Goal: Register for event/course

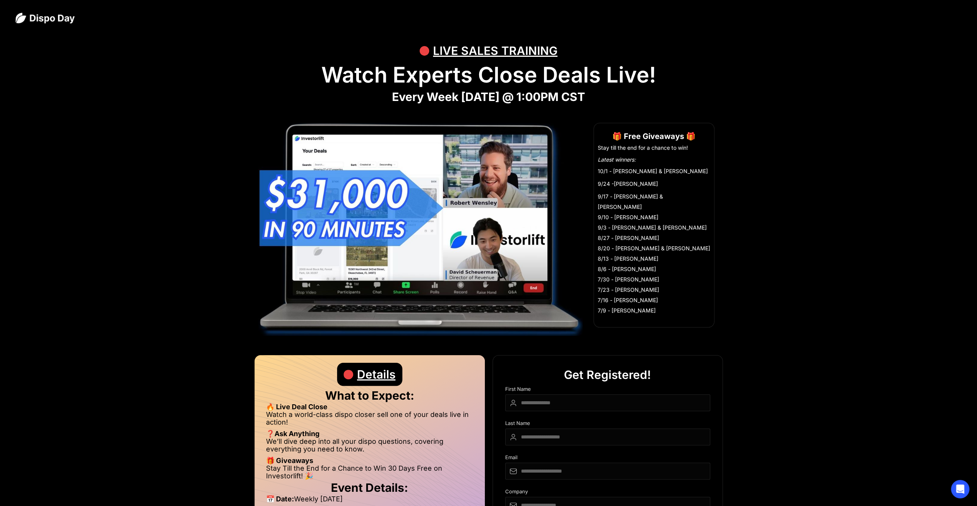
drag, startPoint x: 337, startPoint y: 71, endPoint x: 637, endPoint y: 90, distance: 301.2
click at [637, 90] on div "LIVE SALES TRAINING Watch Experts Close Deals Live! Every Week [DATE] @ 1:00PM …" at bounding box center [488, 430] width 977 height 789
click at [623, 92] on h1 "Every Week [DATE] @ 1:00PM CST" at bounding box center [488, 97] width 946 height 14
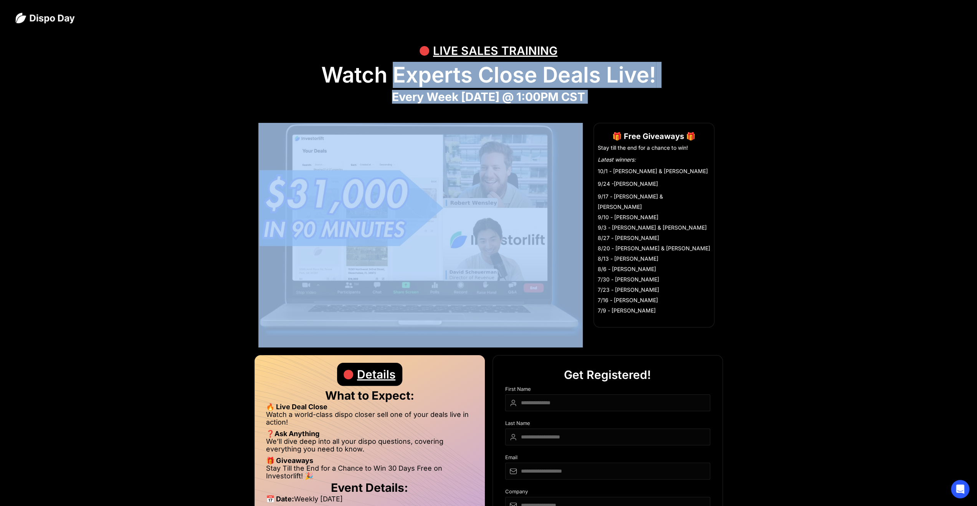
drag, startPoint x: 623, startPoint y: 92, endPoint x: 397, endPoint y: 81, distance: 227.2
click at [399, 81] on div "LIVE SALES TRAINING Watch Experts Close Deals Live! Every Week [DATE] @ 1:00PM …" at bounding box center [488, 430] width 977 height 789
click at [392, 94] on strong "Every Week [DATE] @ 1:00PM CST" at bounding box center [488, 97] width 193 height 14
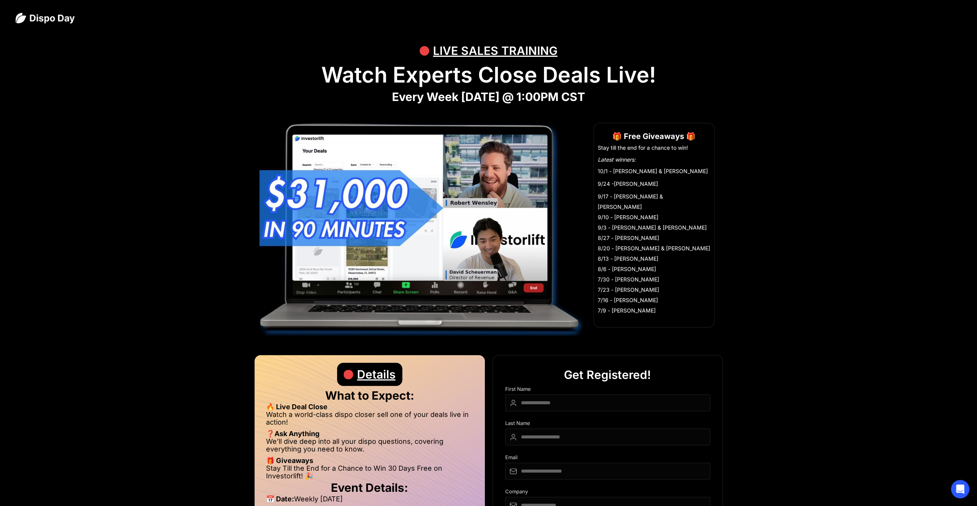
drag, startPoint x: 369, startPoint y: 99, endPoint x: 633, endPoint y: 103, distance: 264.9
click at [633, 103] on h1 "Every Week [DATE] @ 1:00PM CST" at bounding box center [488, 97] width 946 height 14
click at [609, 96] on h1 "Every Week [DATE] @ 1:00PM CST" at bounding box center [488, 97] width 946 height 14
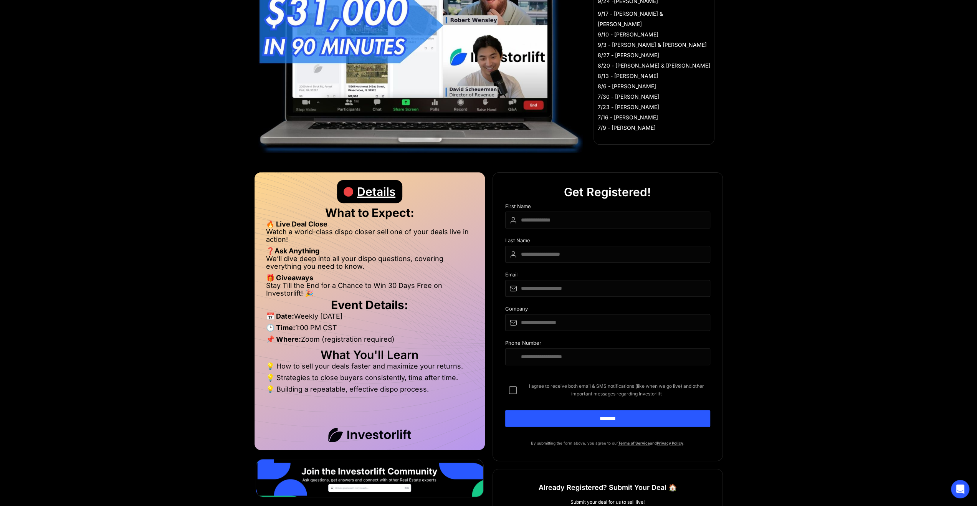
scroll to position [192, 0]
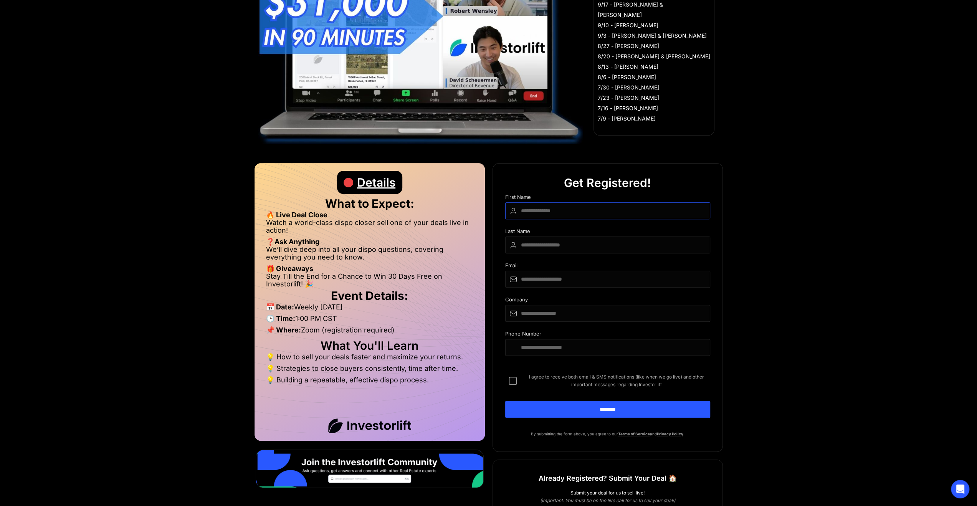
click at [553, 208] on input "DIspo Day Main Form" at bounding box center [607, 210] width 205 height 17
type input "*******"
type input "****"
type input "**********"
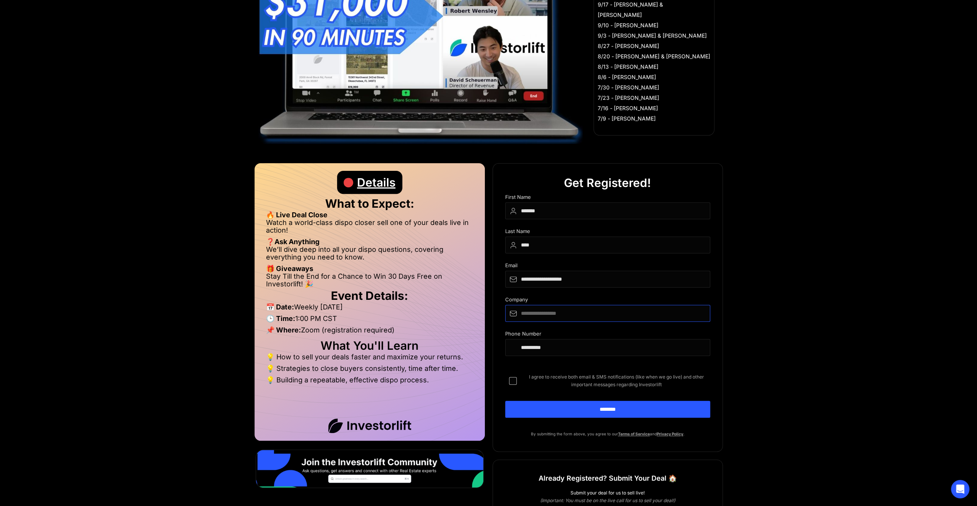
click at [557, 316] on input "DIspo Day Main Form" at bounding box center [607, 313] width 205 height 17
type input "**********"
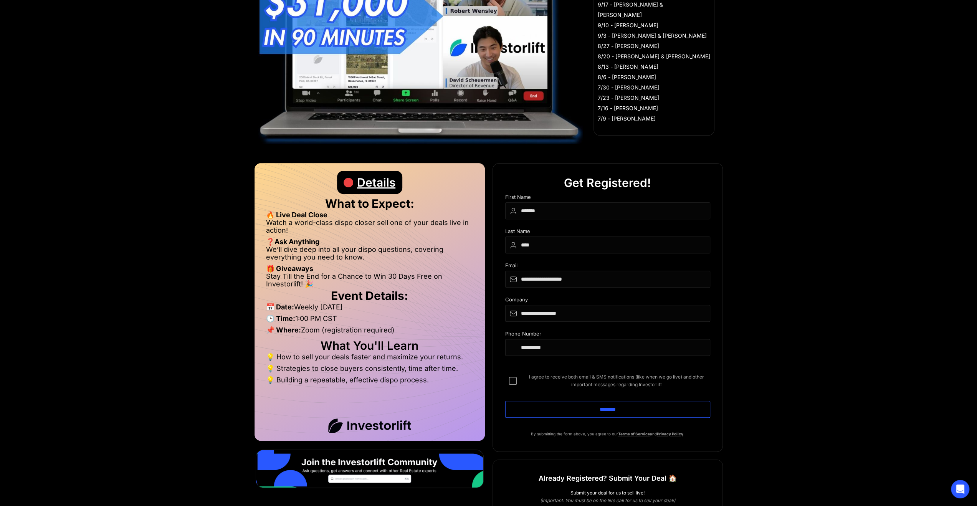
click at [591, 408] on input "********" at bounding box center [607, 409] width 205 height 17
click at [548, 374] on span "I agree to receive both email & SMS notifications (like when we go live) and ot…" at bounding box center [616, 380] width 187 height 15
click at [592, 403] on input "********" at bounding box center [607, 409] width 205 height 17
type input "**********"
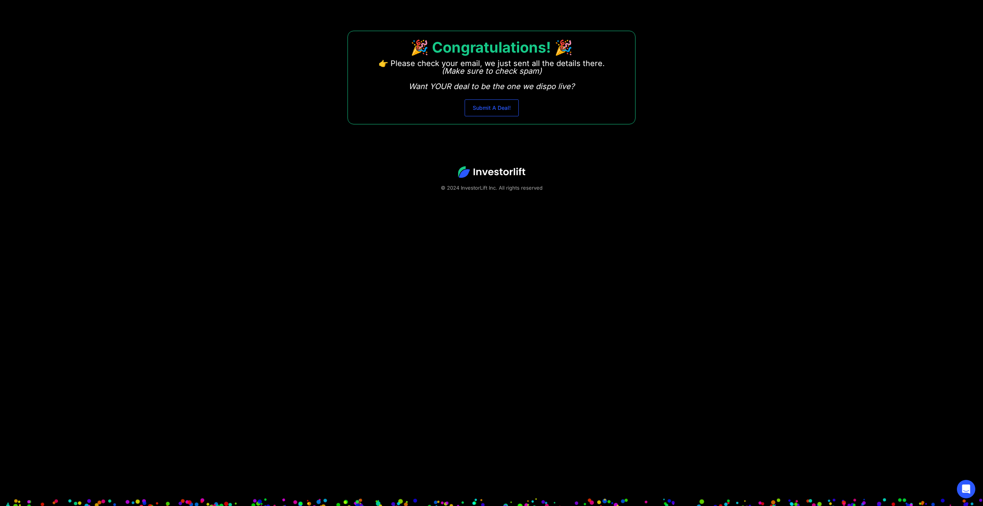
click at [498, 104] on link "Submit A Deal!" at bounding box center [492, 107] width 54 height 17
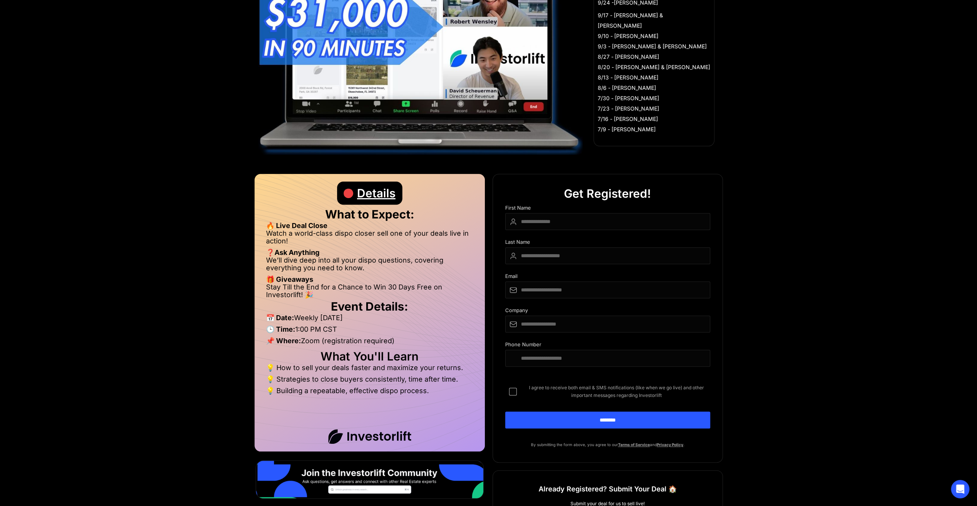
scroll to position [192, 0]
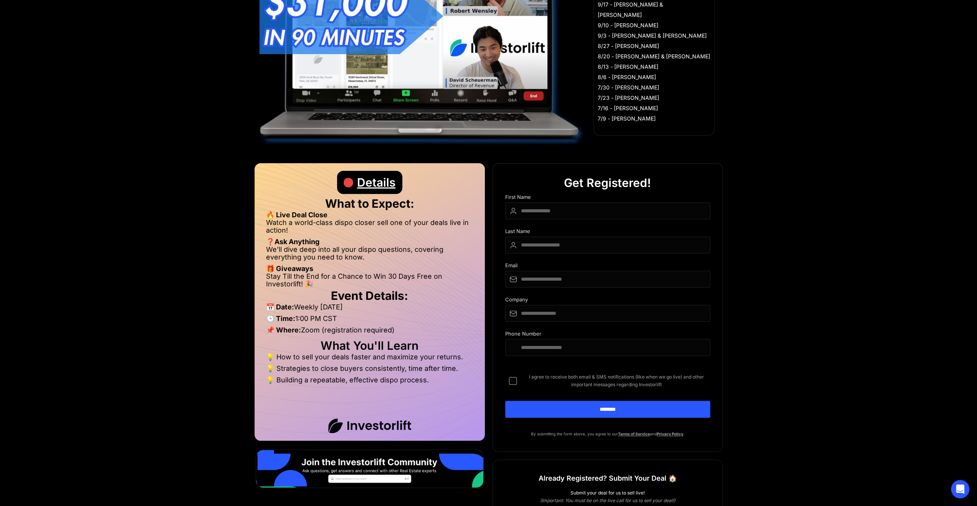
drag, startPoint x: 266, startPoint y: 218, endPoint x: 319, endPoint y: 235, distance: 55.5
click at [319, 235] on li "Watch a world-class dispo closer sell one of your deals live in action!" at bounding box center [369, 228] width 207 height 19
drag, startPoint x: 311, startPoint y: 232, endPoint x: 261, endPoint y: 225, distance: 50.5
click at [261, 225] on div "Details What to Expect: 🔥 Live Deal Close Watch a world-class dispo closer sell…" at bounding box center [370, 302] width 230 height 278
drag, startPoint x: 270, startPoint y: 249, endPoint x: 376, endPoint y: 259, distance: 107.2
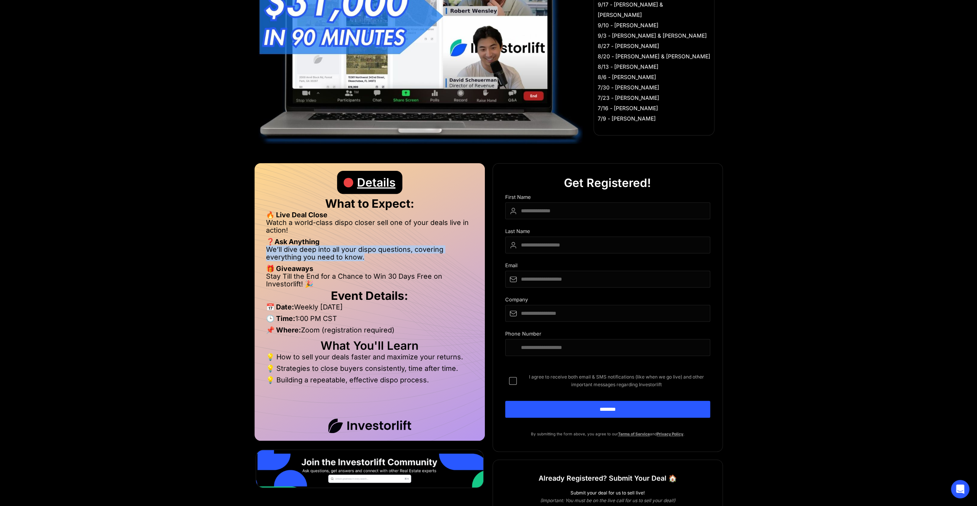
click at [376, 259] on div "Details What to Expect: 🔥 Live Deal Close Watch a world-class dispo closer sell…" at bounding box center [370, 302] width 230 height 278
click at [377, 258] on li "We’ll dive deep into all your dispo questions, covering everything you need to …" at bounding box center [369, 255] width 207 height 19
drag, startPoint x: 377, startPoint y: 258, endPoint x: 253, endPoint y: 253, distance: 124.5
click at [253, 253] on div "Details What to Expect: 🔥 Live Deal Close Watch a world-class dispo closer sell…" at bounding box center [251, 317] width 473 height 308
click at [271, 253] on li "We’ll dive deep into all your dispo questions, covering everything you need to …" at bounding box center [369, 255] width 207 height 19
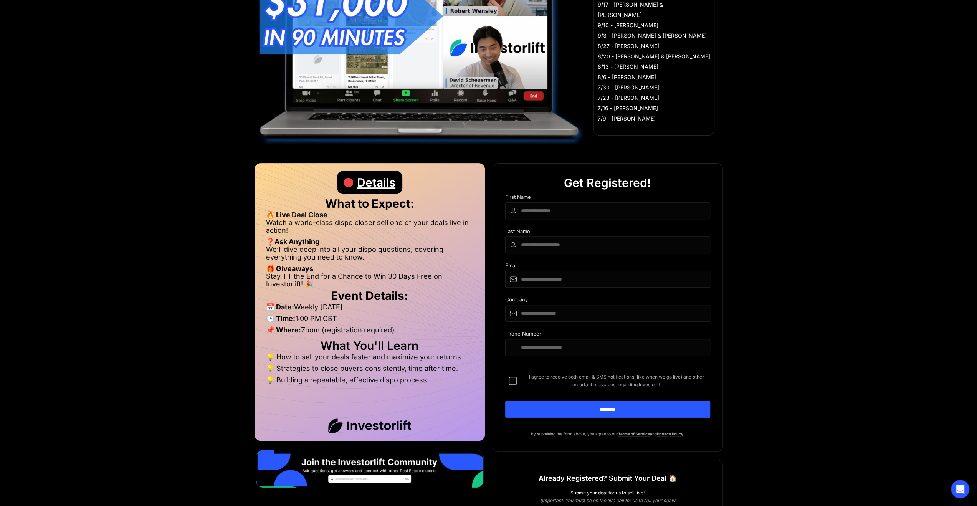
drag, startPoint x: 276, startPoint y: 306, endPoint x: 380, endPoint y: 321, distance: 105.2
click at [381, 324] on ul "📅 Date: Weekly on Wednesday 🕒 Time: 1:00 PM CST 📌 Where: Zoom (registration req…" at bounding box center [369, 320] width 207 height 35
click at [392, 326] on li "📌 Where: Zoom (registration required)" at bounding box center [369, 332] width 207 height 12
drag, startPoint x: 274, startPoint y: 354, endPoint x: 433, endPoint y: 387, distance: 162.2
click at [433, 387] on div "What You'll Learn 💡 How to sell your deals faster and maximize your returns. 💡 …" at bounding box center [369, 365] width 207 height 46
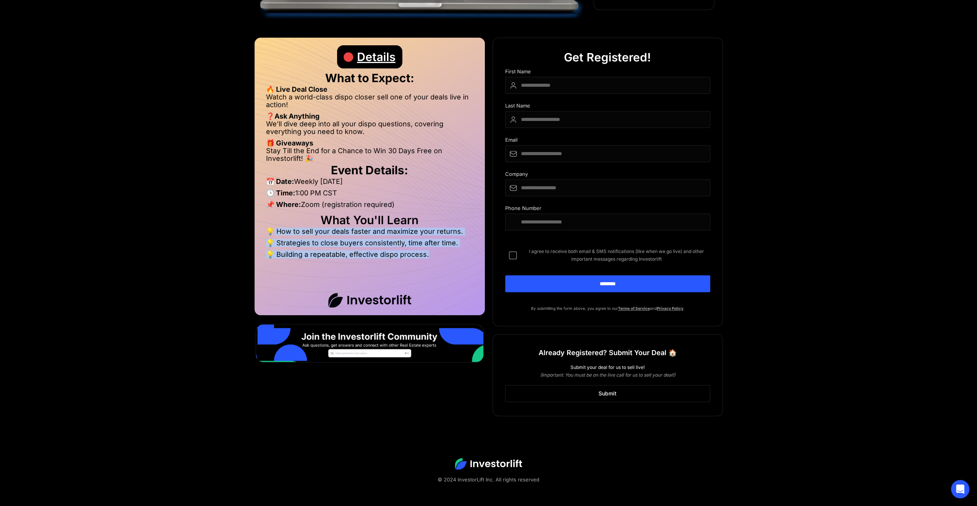
scroll to position [319, 0]
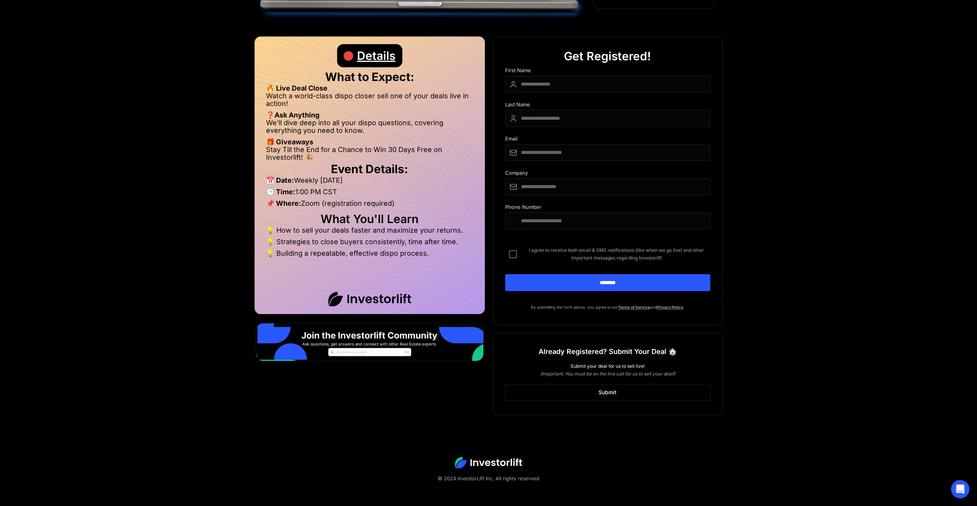
click at [357, 309] on div "Details What to Expect: 🔥 Live Deal Close Watch a world-class dispo closer sell…" at bounding box center [370, 175] width 230 height 278
drag, startPoint x: 537, startPoint y: 352, endPoint x: 639, endPoint y: 349, distance: 101.4
click at [640, 349] on div "Already Registered? Submit Your Deal 🏠 Submit your deal for us to sell live! (I…" at bounding box center [608, 374] width 230 height 82
click at [531, 355] on div "Already Registered? Submit Your Deal 🏠 Submit your deal for us to sell live! (I…" at bounding box center [608, 374] width 230 height 82
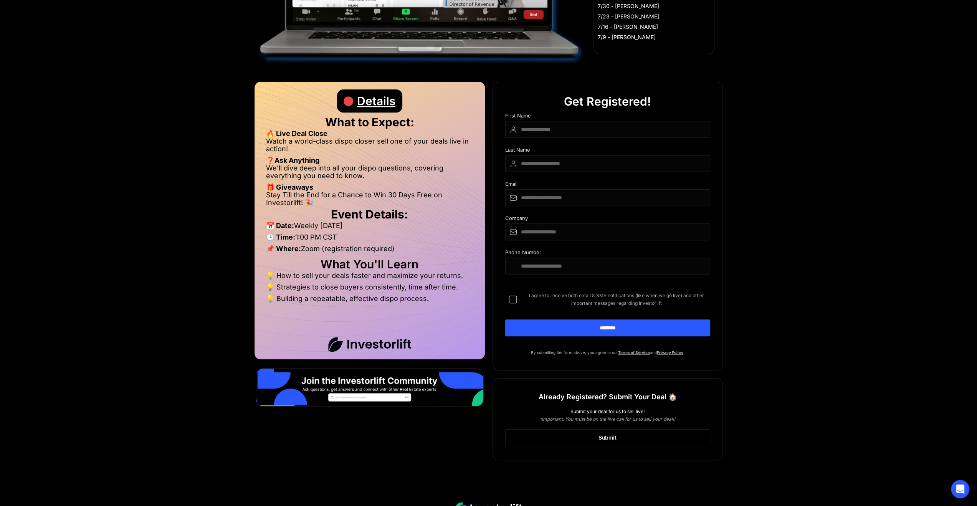
scroll to position [0, 0]
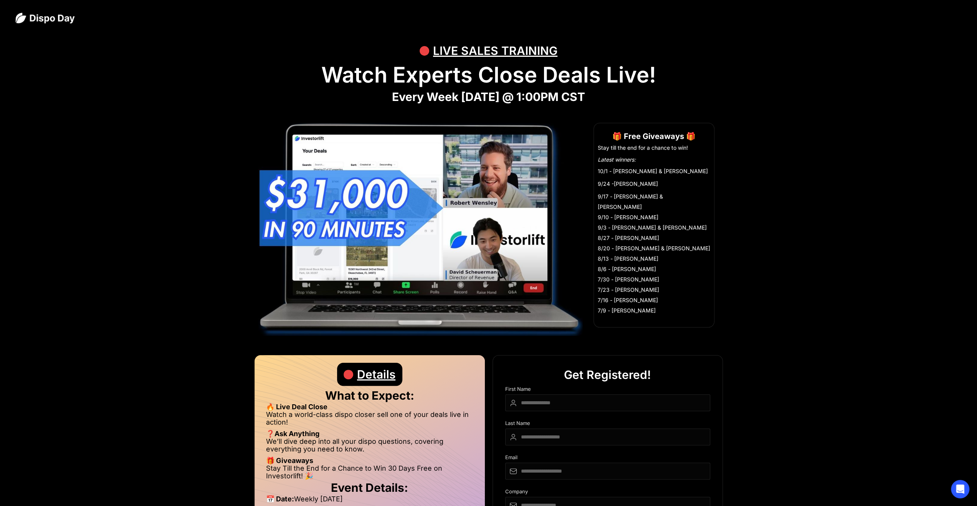
drag, startPoint x: 233, startPoint y: 337, endPoint x: 220, endPoint y: 130, distance: 207.8
drag, startPoint x: 252, startPoint y: 184, endPoint x: 425, endPoint y: 227, distance: 177.8
click at [425, 227] on section "Register 🎁 Free Giveaways 🎁 Stay till the end for a chance to win! Latest winne…" at bounding box center [488, 235] width 946 height 225
click at [407, 217] on img at bounding box center [420, 231] width 325 height 217
click at [616, 179] on li "9/24 -[PERSON_NAME]" at bounding box center [654, 184] width 112 height 10
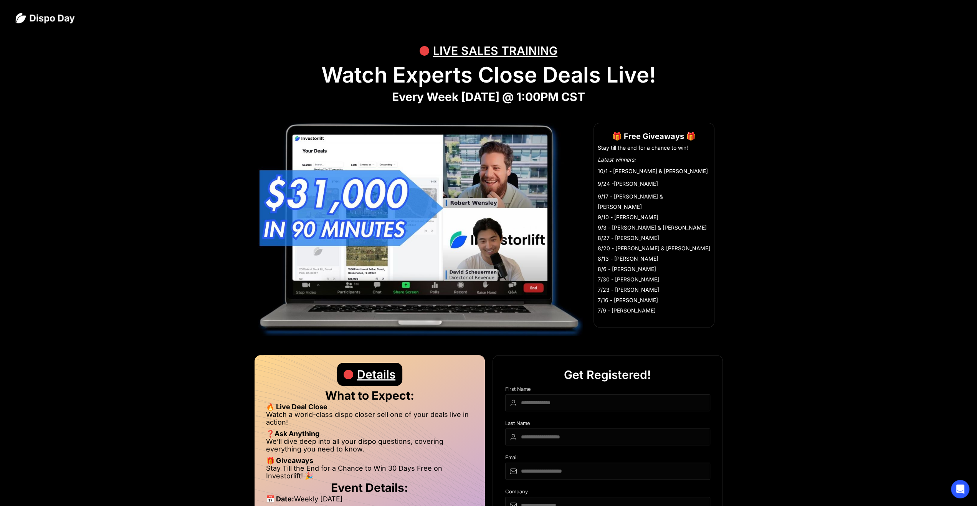
drag, startPoint x: 606, startPoint y: 165, endPoint x: 714, endPoint y: 168, distance: 107.9
click at [714, 168] on div "Register 🎁 Free Giveaways 🎁 Stay till the end for a chance to win! Latest winne…" at bounding box center [488, 235] width 461 height 225
click at [691, 169] on li "10/1 - [PERSON_NAME] & [PERSON_NAME]" at bounding box center [654, 171] width 112 height 10
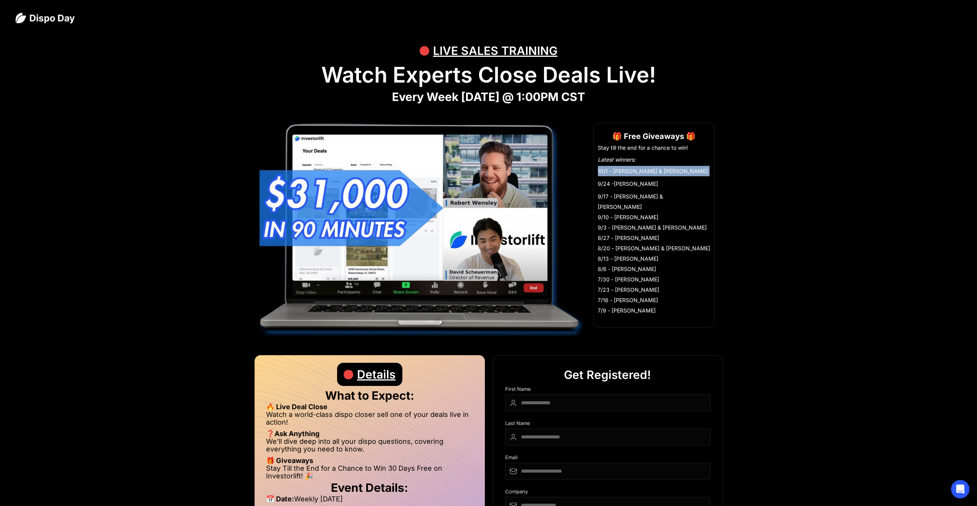
click at [641, 165] on ul "Stay till the end for a chance to win! Latest winners: 10/1 - Angela Winters & …" at bounding box center [654, 230] width 112 height 172
drag, startPoint x: 606, startPoint y: 172, endPoint x: 627, endPoint y: 171, distance: 21.6
click at [625, 171] on li "10/1 - [PERSON_NAME] & [PERSON_NAME]" at bounding box center [654, 171] width 112 height 10
click at [669, 167] on li "10/1 - [PERSON_NAME] & [PERSON_NAME]" at bounding box center [654, 171] width 112 height 10
